Goal: Transaction & Acquisition: Purchase product/service

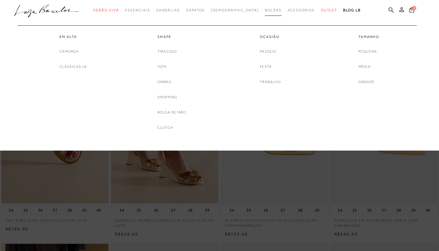
click at [265, 11] on span "Bolsas" at bounding box center [273, 10] width 17 height 4
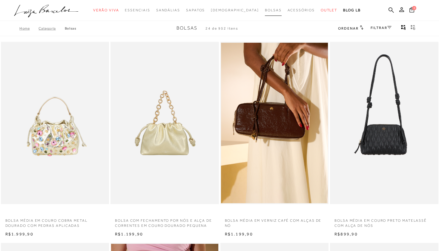
click at [265, 11] on span "Bolsas" at bounding box center [273, 10] width 17 height 4
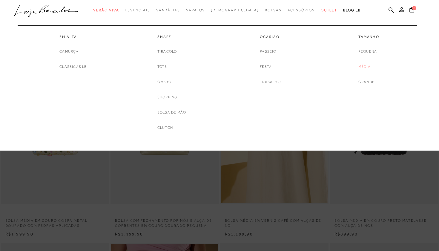
click at [366, 65] on link "Média" at bounding box center [365, 67] width 12 height 6
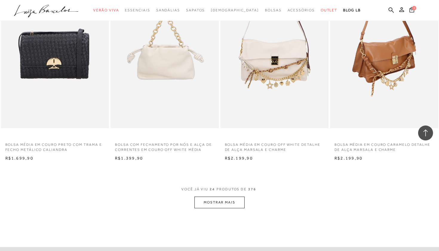
scroll to position [1084, 0]
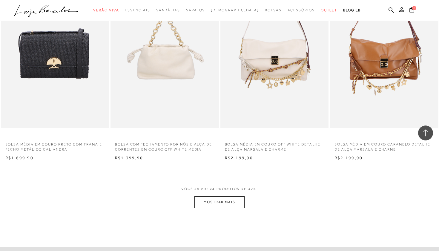
click at [223, 196] on button "MOSTRAR MAIS" at bounding box center [220, 202] width 50 height 12
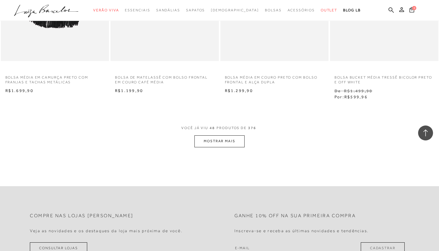
scroll to position [2362, 0]
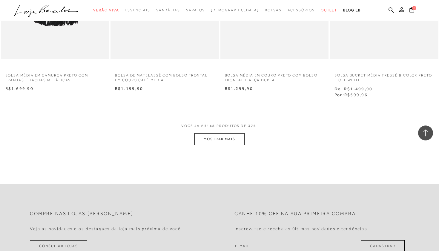
click at [228, 133] on button "MOSTRAR MAIS" at bounding box center [220, 139] width 50 height 12
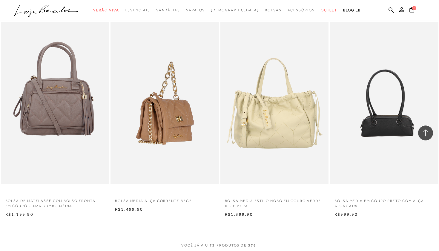
scroll to position [3462, 0]
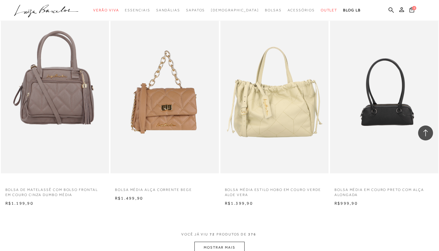
click at [211, 242] on button "MOSTRAR MAIS" at bounding box center [220, 248] width 50 height 12
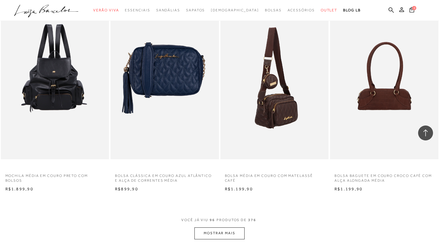
scroll to position [4691, 0]
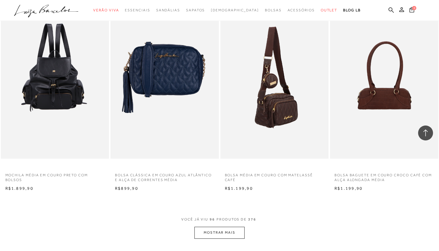
click at [231, 227] on button "MOSTRAR MAIS" at bounding box center [220, 233] width 50 height 12
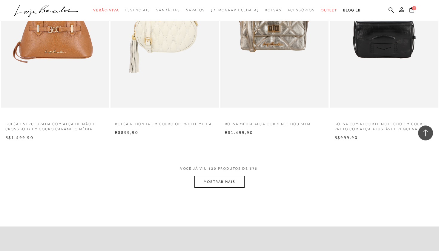
scroll to position [5957, 0]
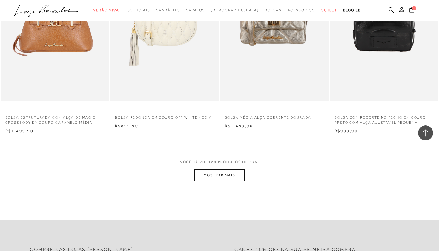
click at [233, 170] on button "MOSTRAR MAIS" at bounding box center [220, 176] width 50 height 12
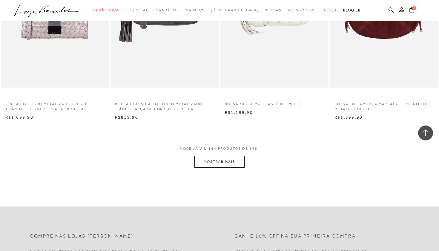
scroll to position [7182, 0]
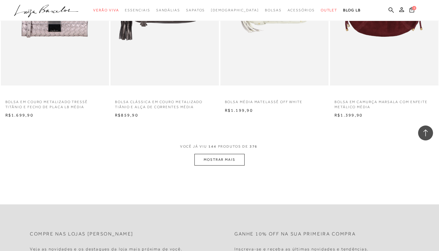
click at [232, 154] on button "MOSTRAR MAIS" at bounding box center [220, 160] width 50 height 12
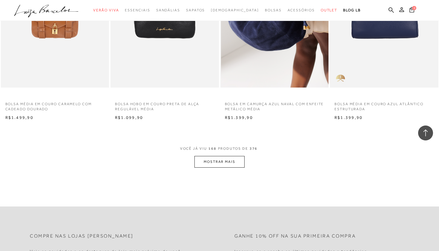
scroll to position [8389, 0]
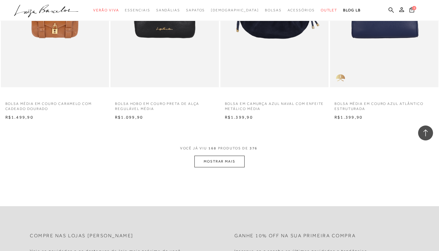
click at [219, 156] on button "MOSTRAR MAIS" at bounding box center [220, 162] width 50 height 12
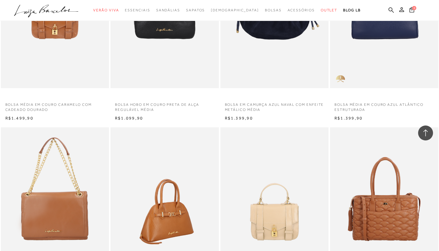
drag, startPoint x: 217, startPoint y: 129, endPoint x: 215, endPoint y: 143, distance: 14.2
click at [215, 143] on img at bounding box center [165, 208] width 108 height 163
